Goal: Navigation & Orientation: Find specific page/section

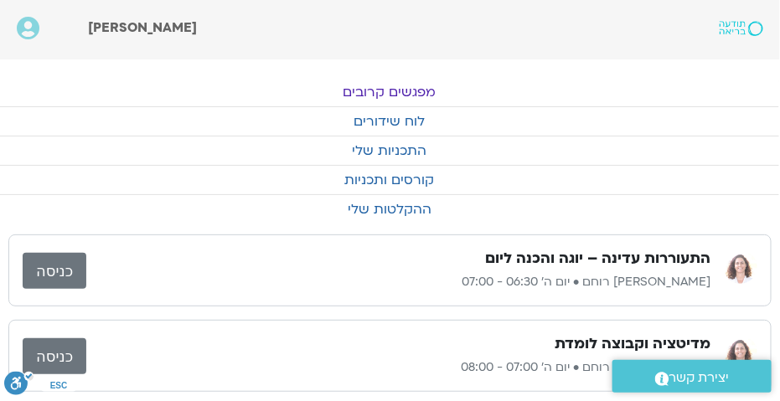
click at [56, 268] on link "כניסה" at bounding box center [55, 271] width 64 height 36
